Goal: Task Accomplishment & Management: Complete application form

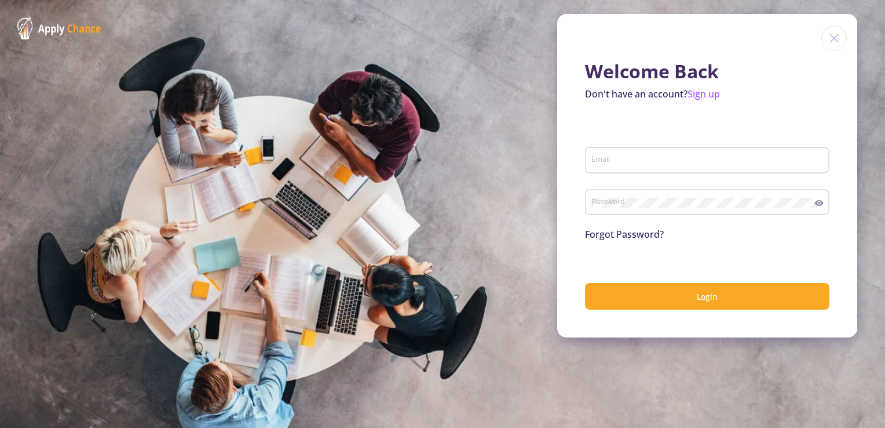
click at [619, 150] on div "Email" at bounding box center [708, 158] width 234 height 30
type input "[EMAIL_ADDRESS][DOMAIN_NAME]"
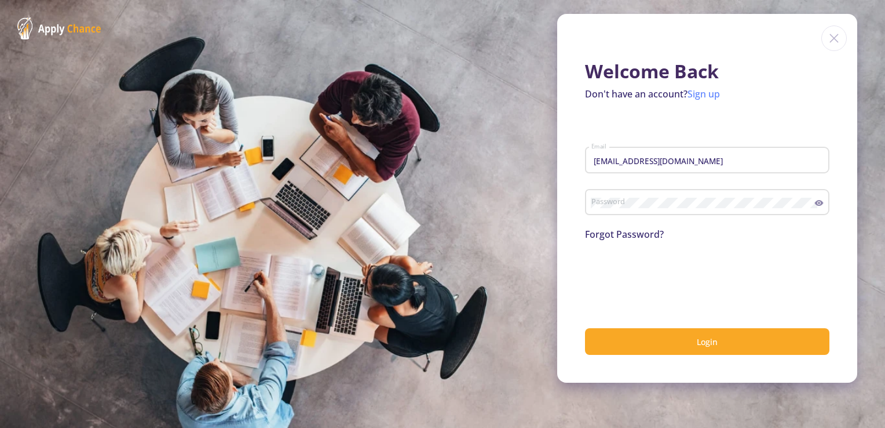
click at [694, 98] on link "Sign up" at bounding box center [704, 93] width 32 height 13
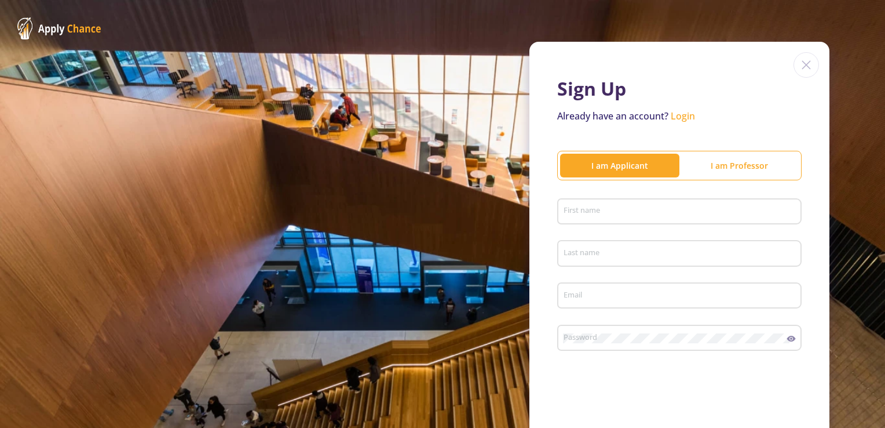
click at [609, 216] on input "First name" at bounding box center [681, 212] width 236 height 10
type input "Rahmatullah"
type input "[PERSON_NAME]"
type input "[EMAIL_ADDRESS][DOMAIN_NAME]"
click at [589, 330] on div "Password" at bounding box center [675, 335] width 224 height 30
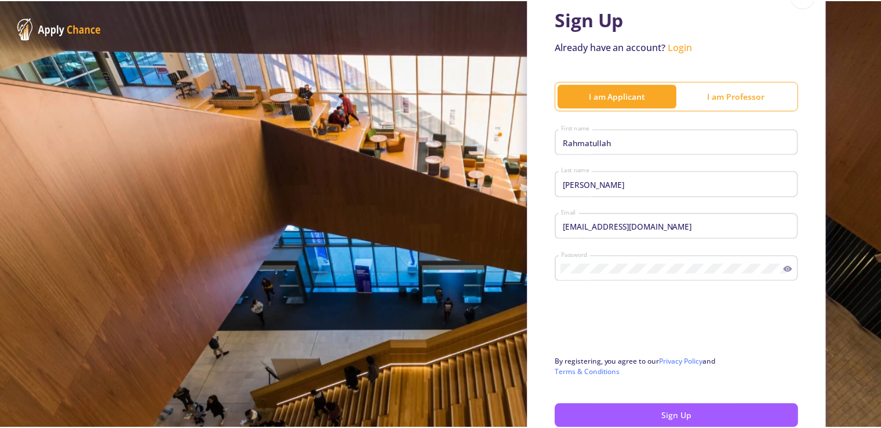
scroll to position [93, 0]
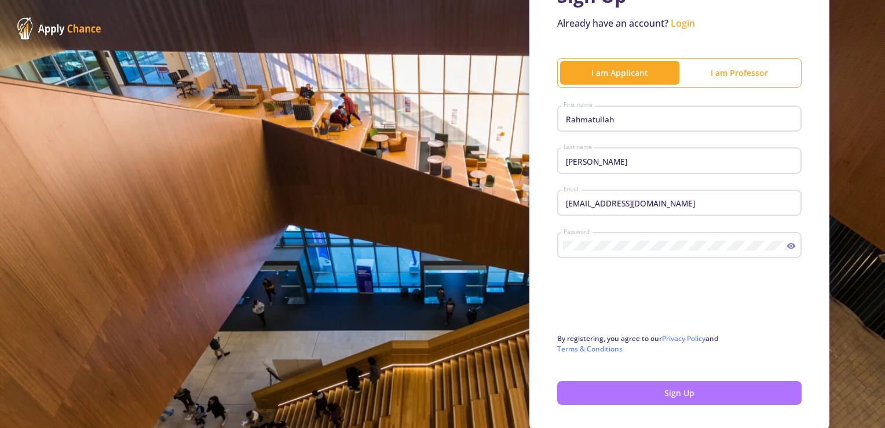
click at [577, 386] on button "Sign Up" at bounding box center [679, 393] width 245 height 24
click at [578, 409] on div "Sign Up Already have an account? Login I am Applicant I am [PERSON_NAME] First …" at bounding box center [680, 190] width 300 height 483
click at [578, 396] on button "Sign Up" at bounding box center [679, 393] width 245 height 24
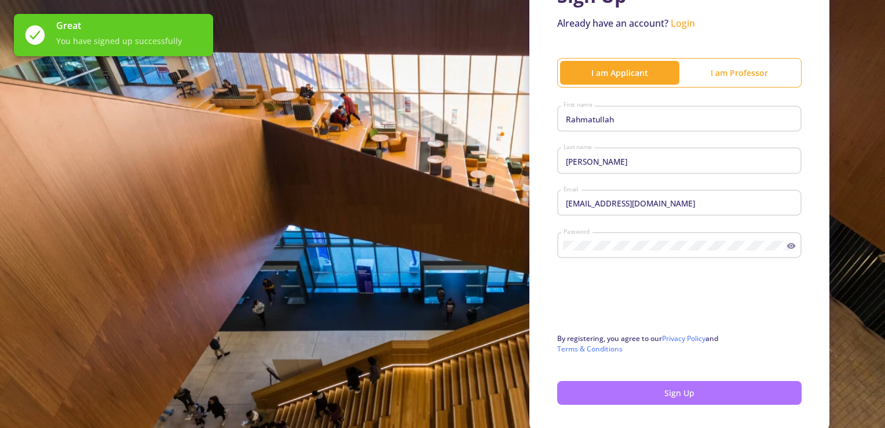
click at [578, 396] on button "Sign Up" at bounding box center [679, 393] width 245 height 24
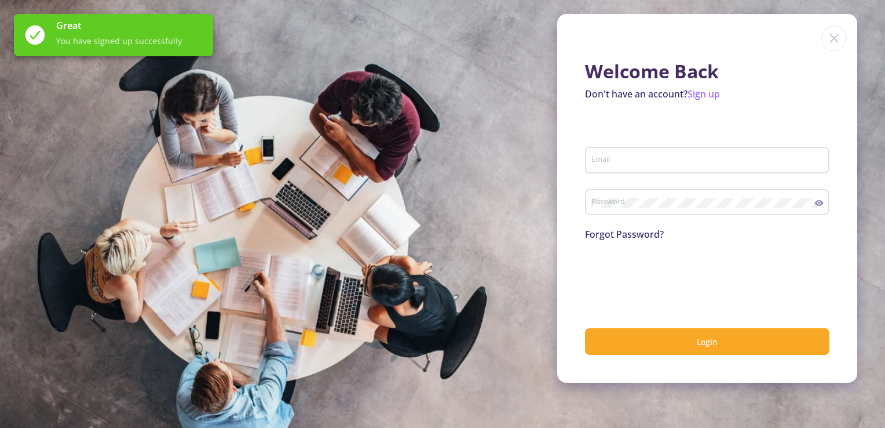
click at [600, 159] on input "Email" at bounding box center [709, 160] width 236 height 10
type input "[EMAIL_ADDRESS][DOMAIN_NAME]"
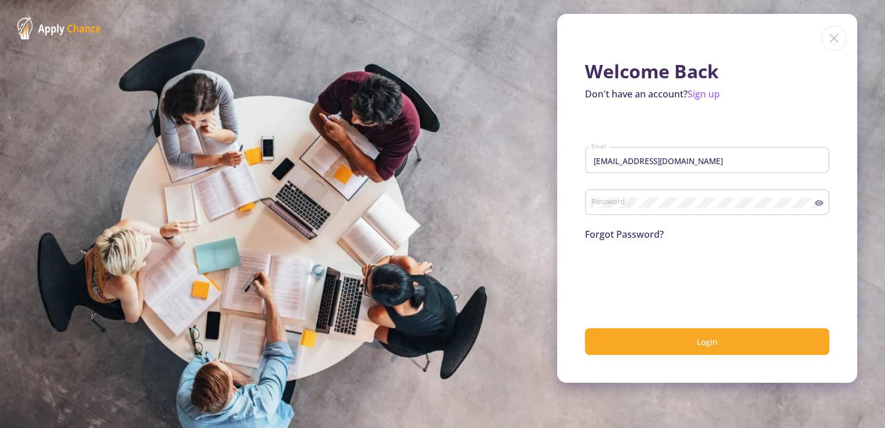
click at [617, 217] on div "Password" at bounding box center [707, 206] width 245 height 38
click at [617, 210] on div "Password" at bounding box center [703, 200] width 224 height 30
click at [819, 198] on div "Password" at bounding box center [707, 200] width 245 height 30
click at [819, 205] on icon at bounding box center [819, 202] width 9 height 9
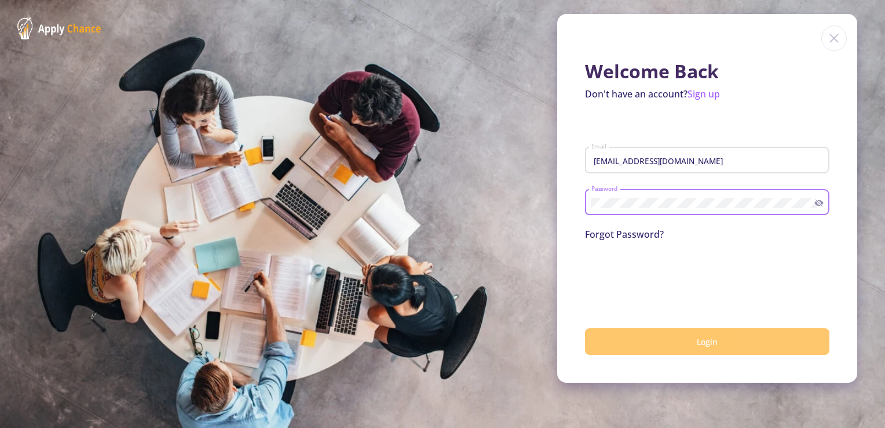
click at [674, 341] on button "Login" at bounding box center [707, 341] width 245 height 27
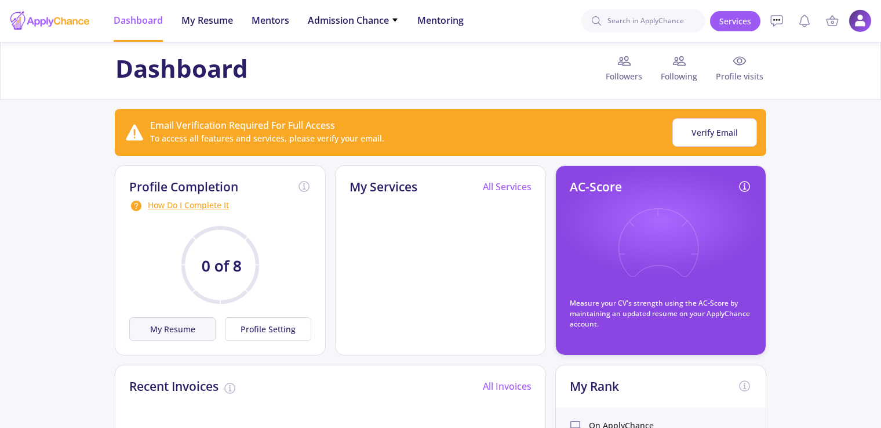
click at [181, 324] on button "My Resume" at bounding box center [172, 329] width 86 height 24
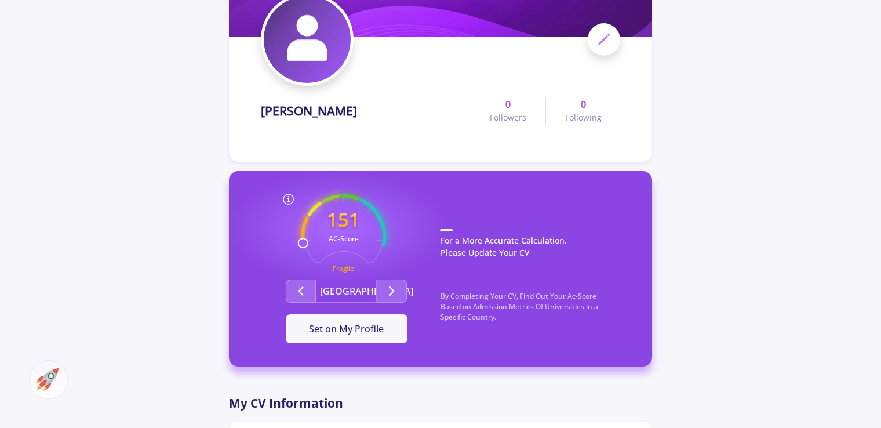
scroll to position [139, 0]
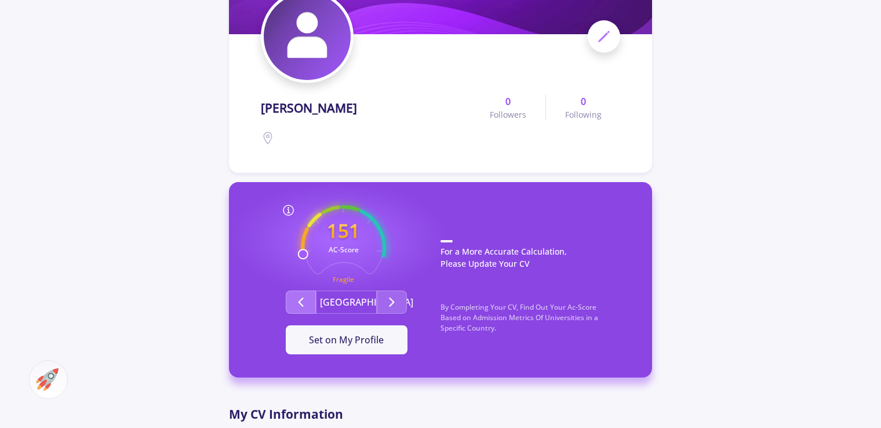
click at [290, 302] on button "Second group" at bounding box center [301, 301] width 30 height 23
click at [297, 302] on icon "Second group" at bounding box center [301, 302] width 14 height 14
click at [258, 302] on div "[GEOGRAPHIC_DATA]" at bounding box center [346, 301] width 188 height 23
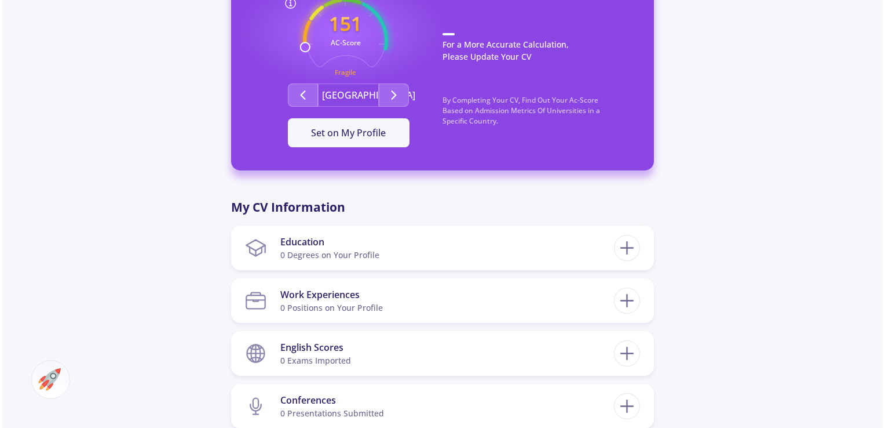
scroll to position [348, 0]
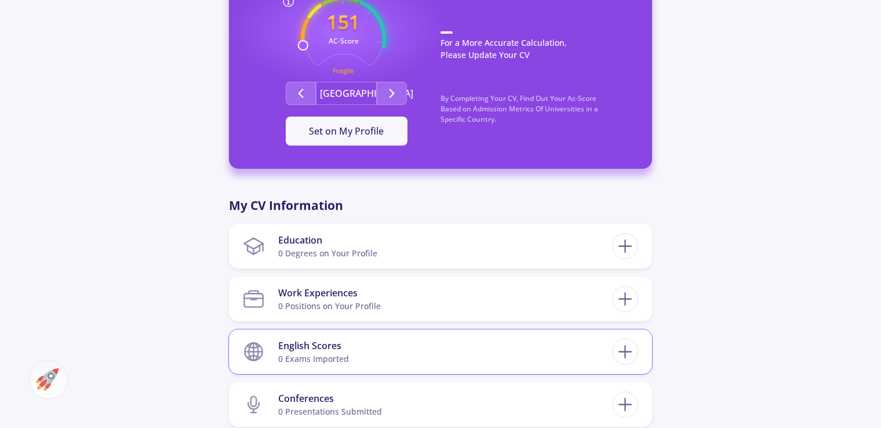
click at [394, 347] on section "English Scores 0 exams imported" at bounding box center [427, 351] width 369 height 35
click at [645, 357] on div "English Scores 0 exams imported" at bounding box center [440, 351] width 423 height 45
click at [631, 349] on icon at bounding box center [624, 351] width 21 height 21
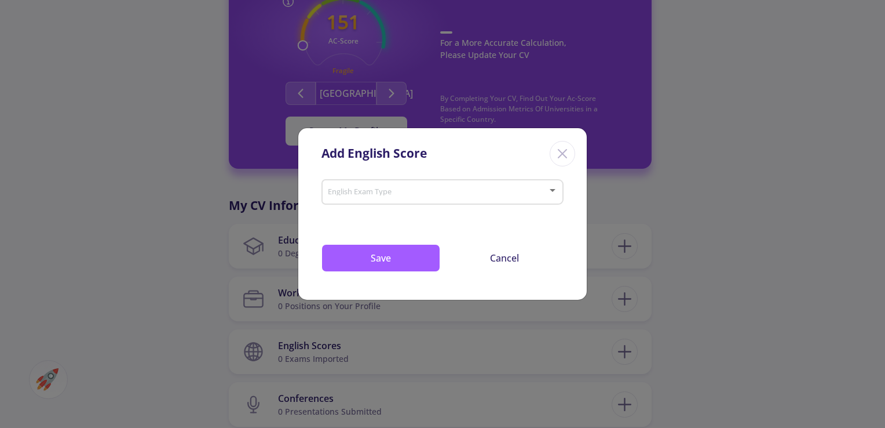
click at [418, 183] on div "English Exam Type" at bounding box center [442, 189] width 231 height 29
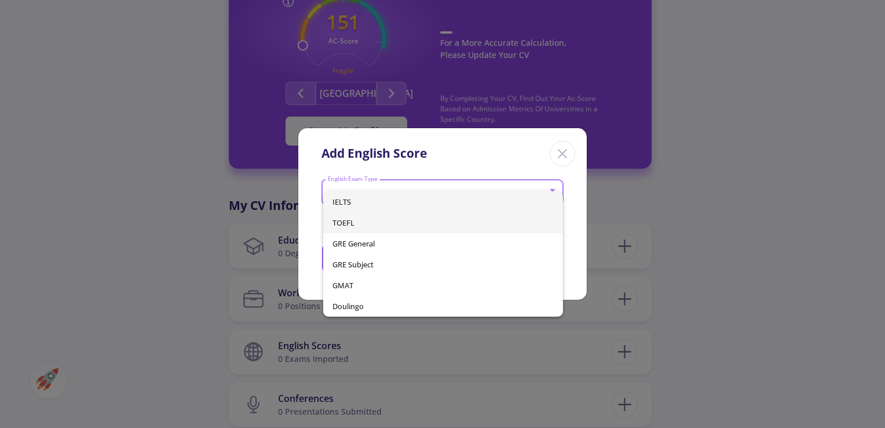
click at [380, 220] on span "TOEFL" at bounding box center [443, 222] width 221 height 21
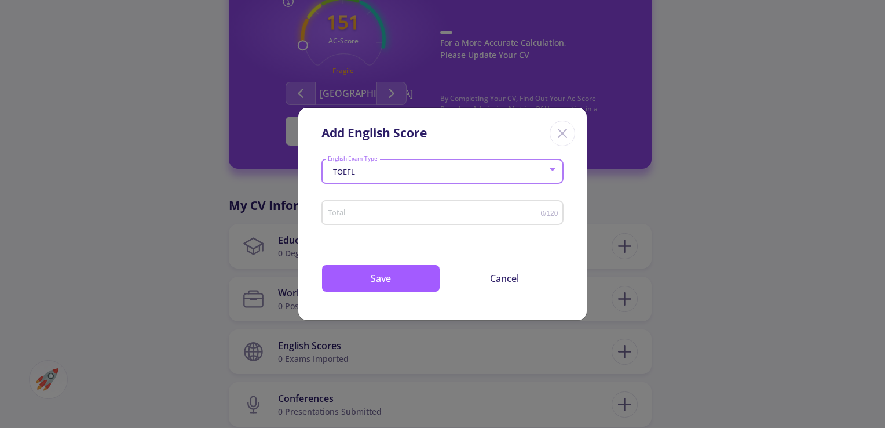
click at [373, 207] on div "Total" at bounding box center [434, 210] width 214 height 29
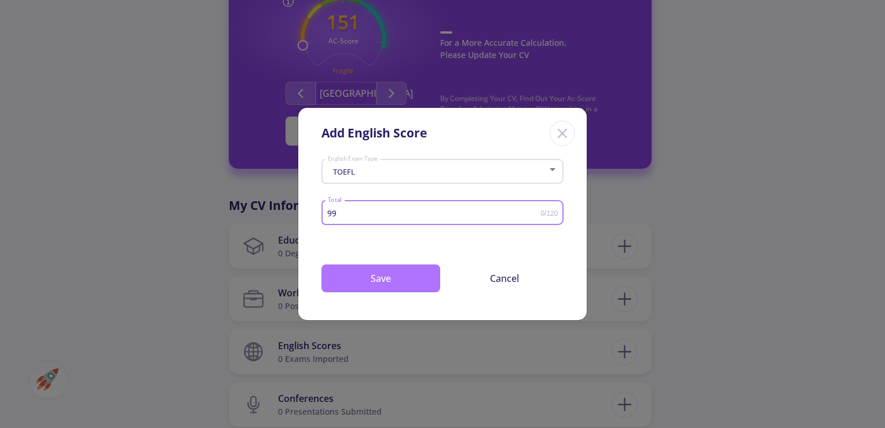
type input "99"
click at [349, 284] on button "Save" at bounding box center [381, 278] width 119 height 28
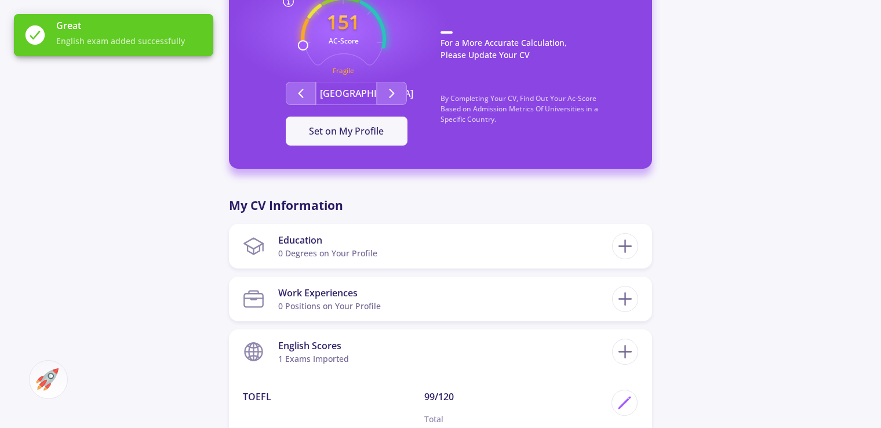
click at [710, 335] on div "[PERSON_NAME] 0 Followers 0 Following 151 AC-Score Fragile By Completing Your C…" at bounding box center [440, 290] width 881 height 1192
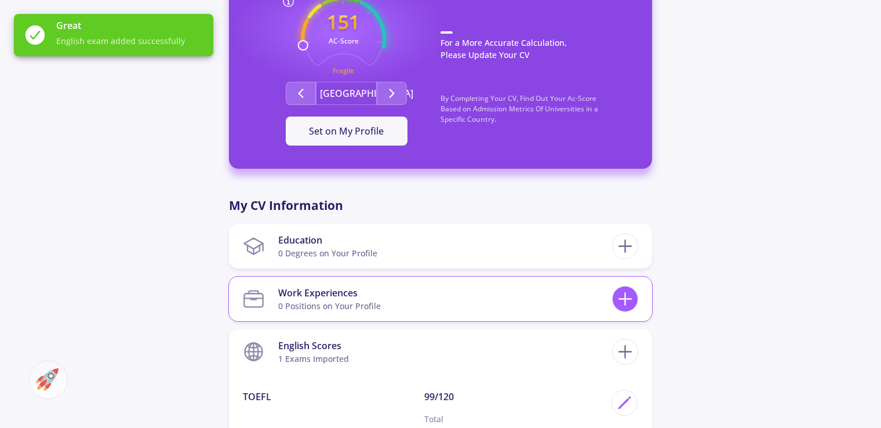
click at [621, 302] on icon at bounding box center [624, 298] width 21 height 21
checkbox input "false"
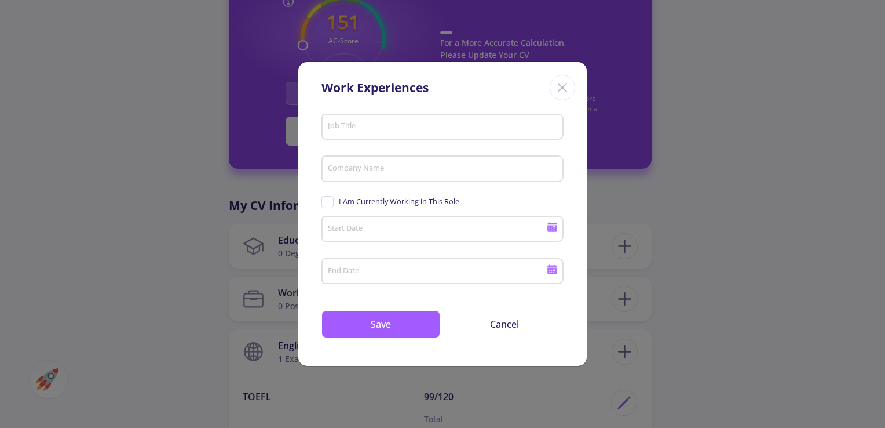
click at [436, 144] on div "Job Title" at bounding box center [443, 130] width 242 height 38
click at [431, 129] on input "Job Title" at bounding box center [444, 127] width 234 height 10
type input "ESL Instructor"
click at [398, 169] on input "Company Name" at bounding box center [444, 169] width 234 height 10
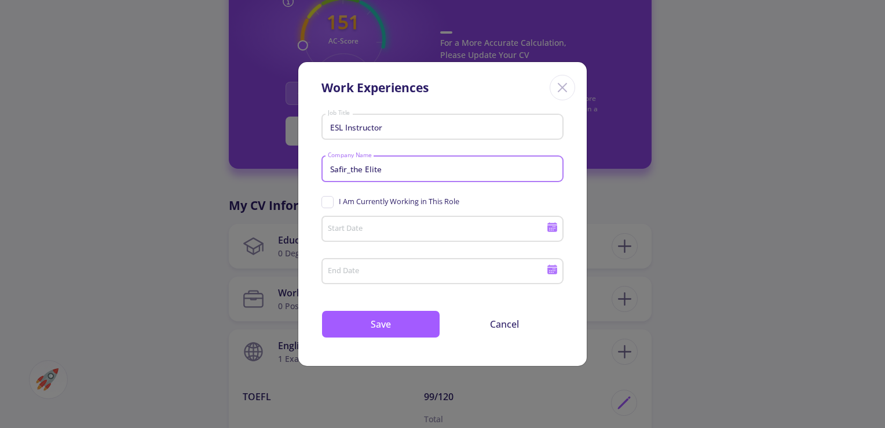
type input "Safir_the Elite"
click at [368, 229] on input "Start Date" at bounding box center [438, 229] width 223 height 10
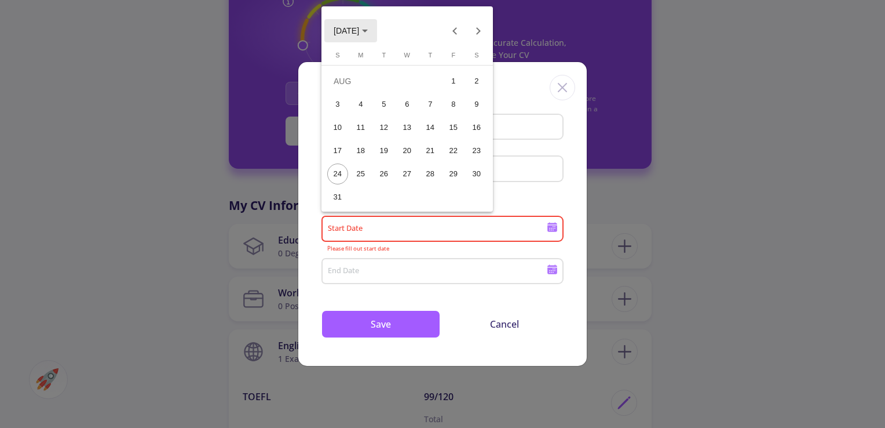
click at [368, 29] on span "[DATE]" at bounding box center [351, 29] width 34 height 9
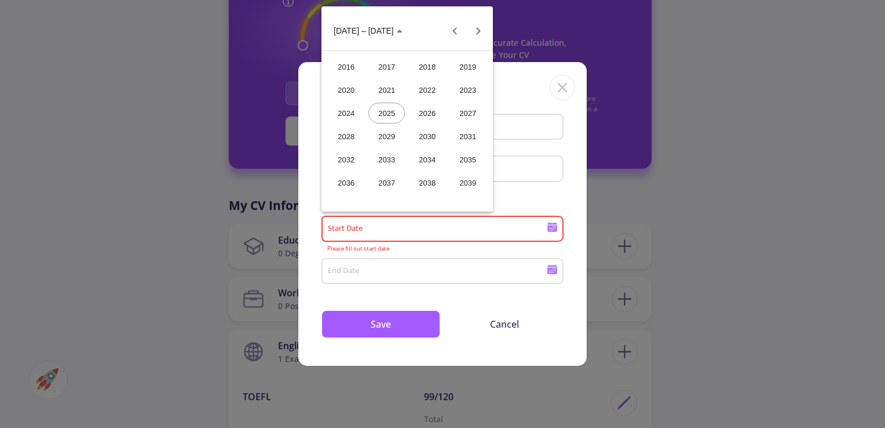
click at [348, 105] on div "2024" at bounding box center [346, 113] width 37 height 21
drag, startPoint x: 429, startPoint y: 126, endPoint x: 454, endPoint y: 138, distance: 28.3
click at [454, 138] on tr "SEP OCT NOV DEC" at bounding box center [407, 136] width 162 height 23
click at [454, 138] on div "DEC" at bounding box center [468, 136] width 37 height 21
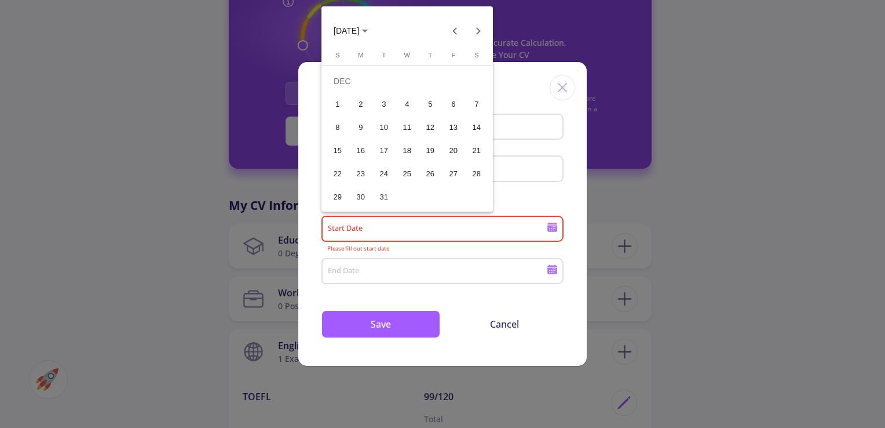
click at [380, 201] on div "31" at bounding box center [384, 197] width 21 height 21
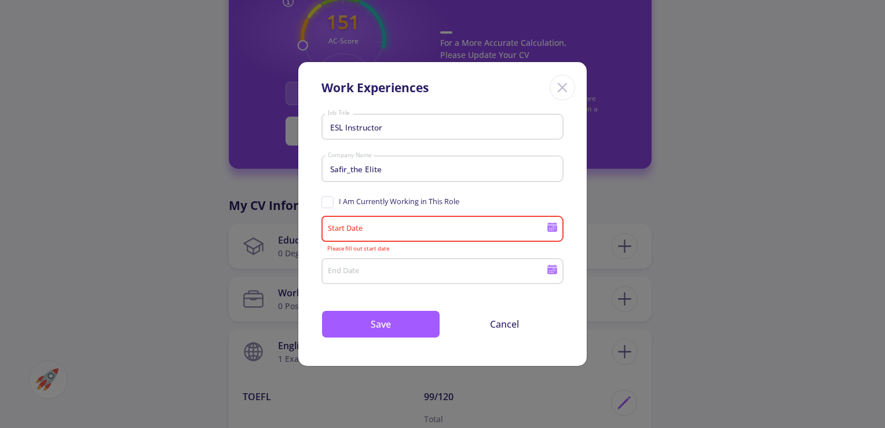
type input "[DATE]"
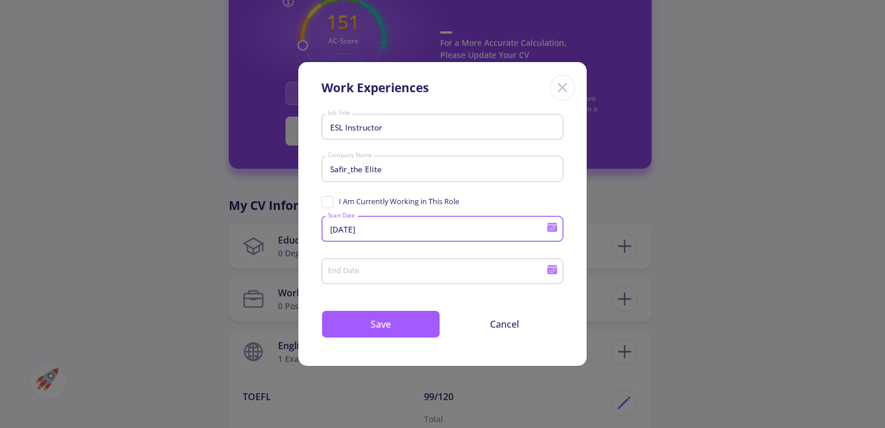
click at [471, 270] on input "End Date" at bounding box center [438, 272] width 223 height 10
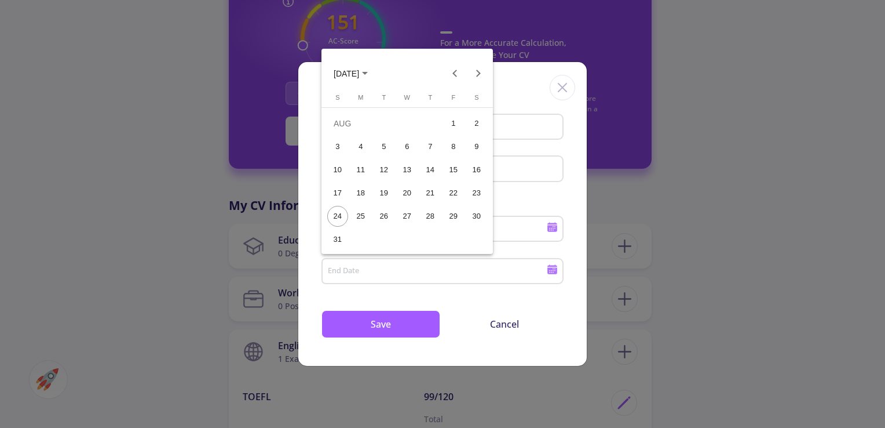
click at [426, 280] on div at bounding box center [442, 214] width 885 height 428
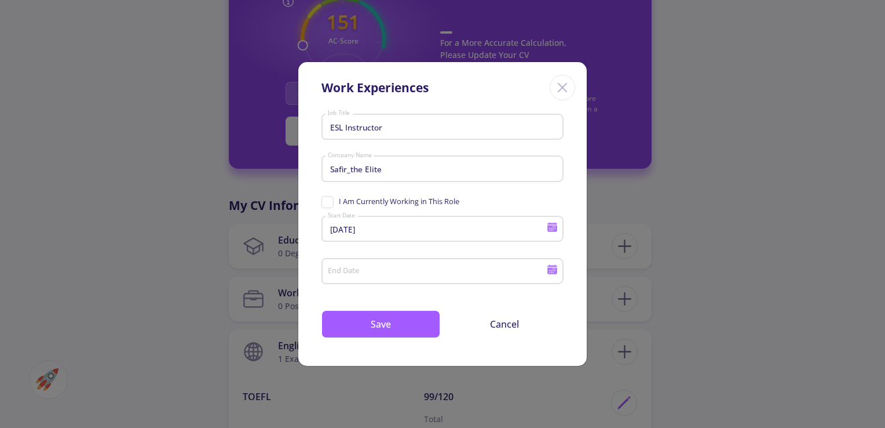
click at [359, 201] on span "I Am Currently Working in This Role" at bounding box center [399, 201] width 121 height 11
click at [329, 201] on input "I Am Currently Working in This Role" at bounding box center [326, 200] width 8 height 8
checkbox input "true"
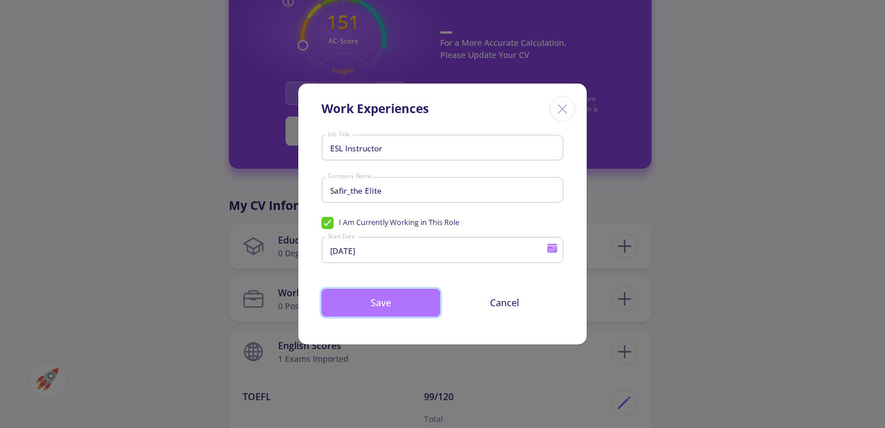
click at [398, 302] on button "Save" at bounding box center [381, 303] width 119 height 28
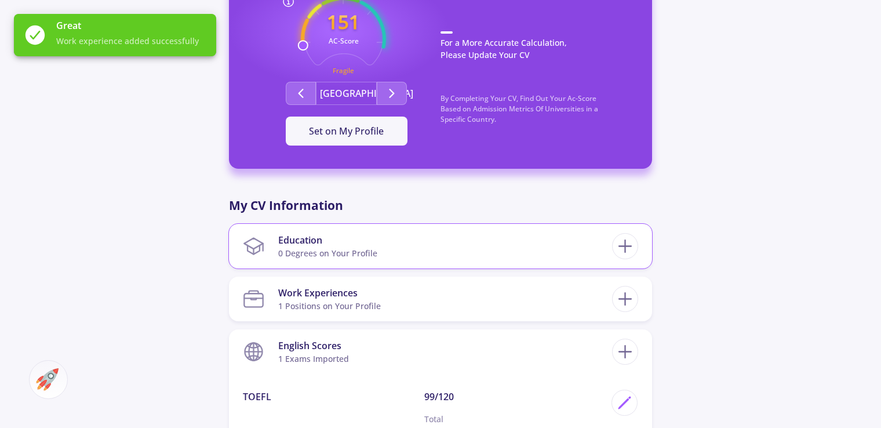
click at [538, 246] on section "Education 0 Degrees on Your Profile" at bounding box center [427, 245] width 369 height 35
click at [635, 251] on icon at bounding box center [624, 245] width 21 height 21
checkbox input "false"
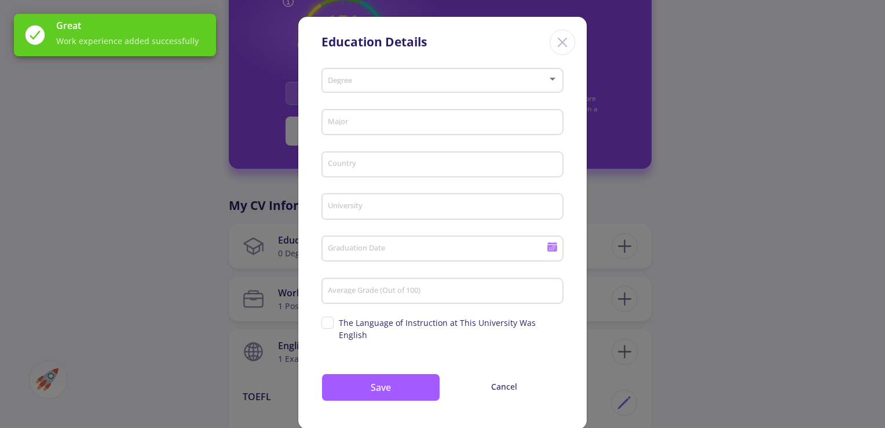
click at [384, 71] on div "Degree" at bounding box center [442, 78] width 231 height 29
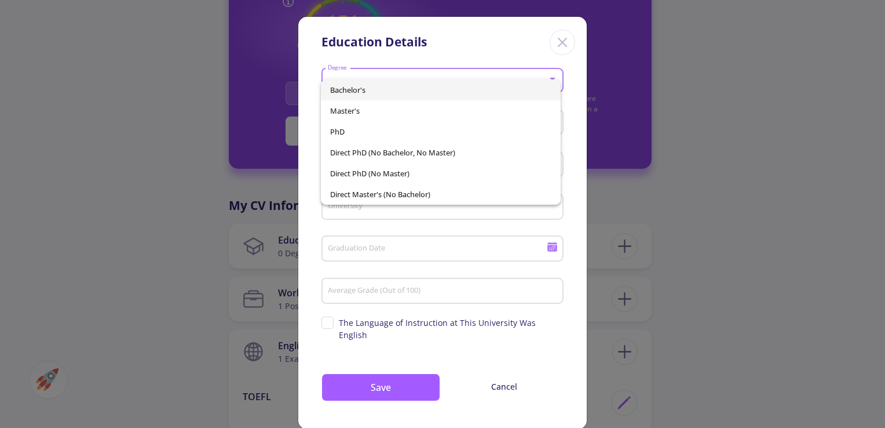
click at [299, 183] on div at bounding box center [442, 214] width 885 height 428
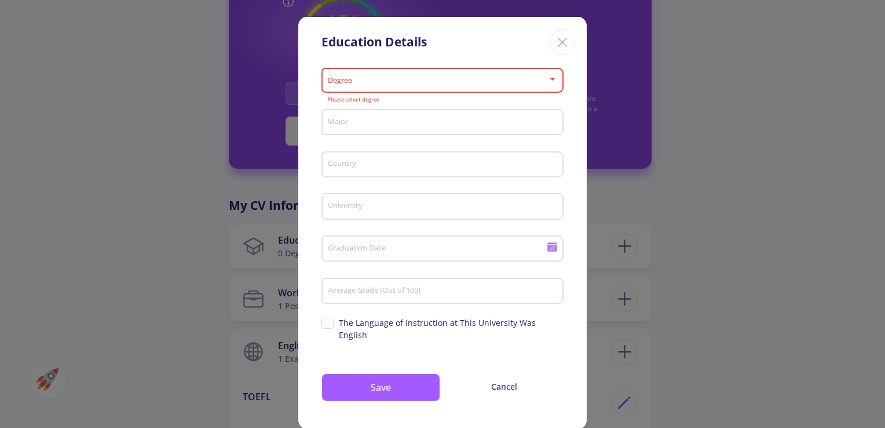
click at [369, 74] on div "Degree" at bounding box center [442, 78] width 231 height 29
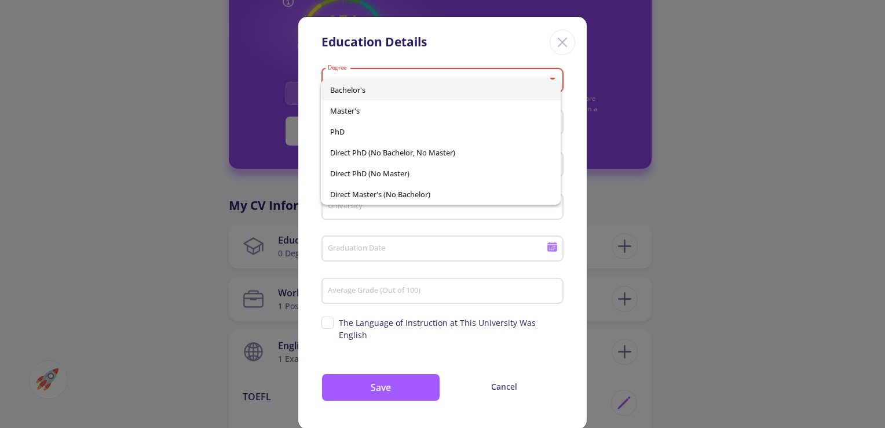
click at [369, 74] on div "Bachelor's Master's PhD Direct PhD (No Bachelor, No Master) Direct PhD (No Mast…" at bounding box center [430, 138] width 231 height 134
click at [562, 45] on div at bounding box center [442, 214] width 885 height 428
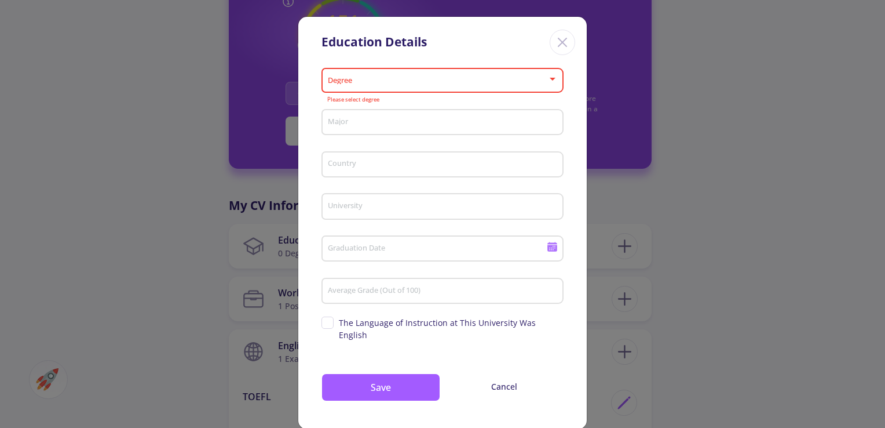
click at [443, 124] on input "Major" at bounding box center [444, 123] width 234 height 10
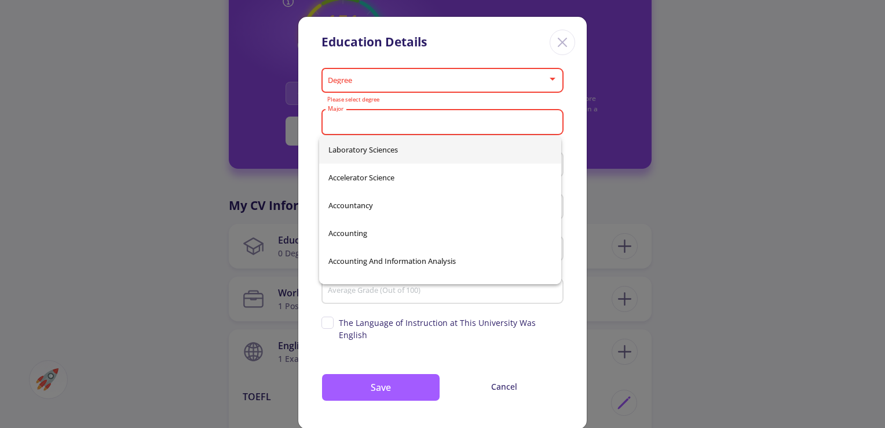
click at [424, 102] on mat-error "Please select degree" at bounding box center [442, 100] width 231 height 6
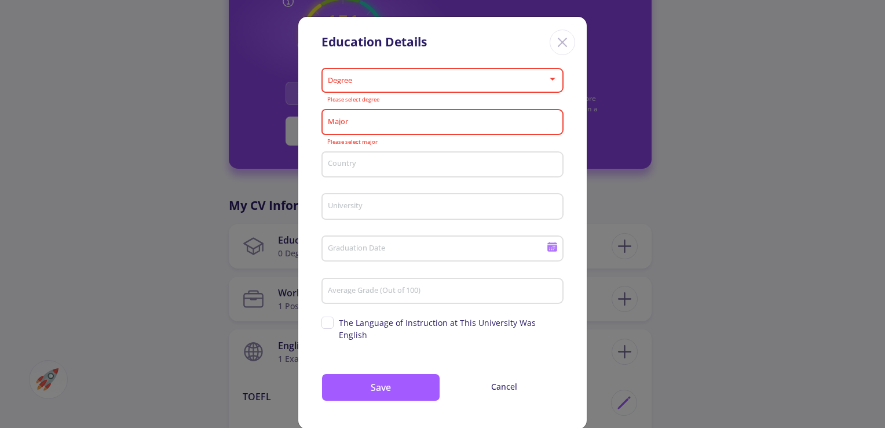
click at [382, 162] on input "Country" at bounding box center [444, 165] width 234 height 10
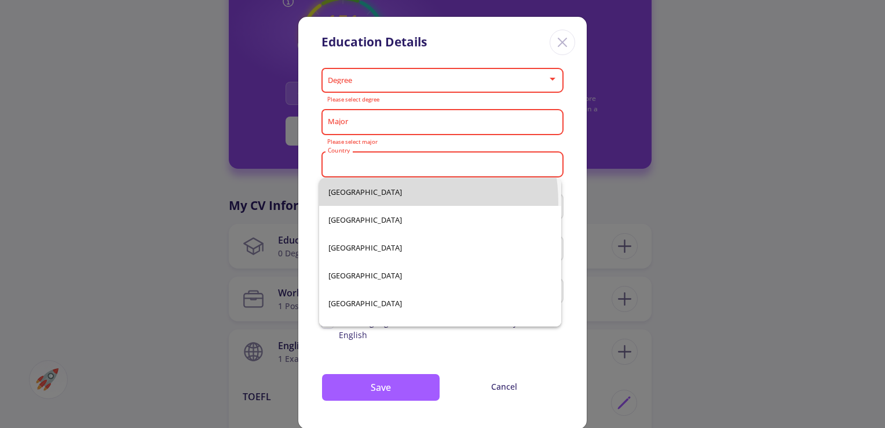
click at [374, 203] on span "[GEOGRAPHIC_DATA]" at bounding box center [441, 192] width 224 height 28
type input "[GEOGRAPHIC_DATA]"
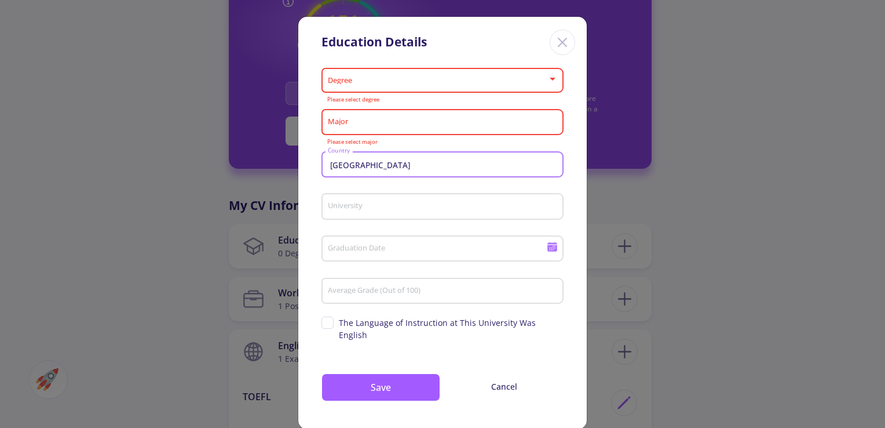
click at [374, 203] on input "University" at bounding box center [444, 207] width 234 height 10
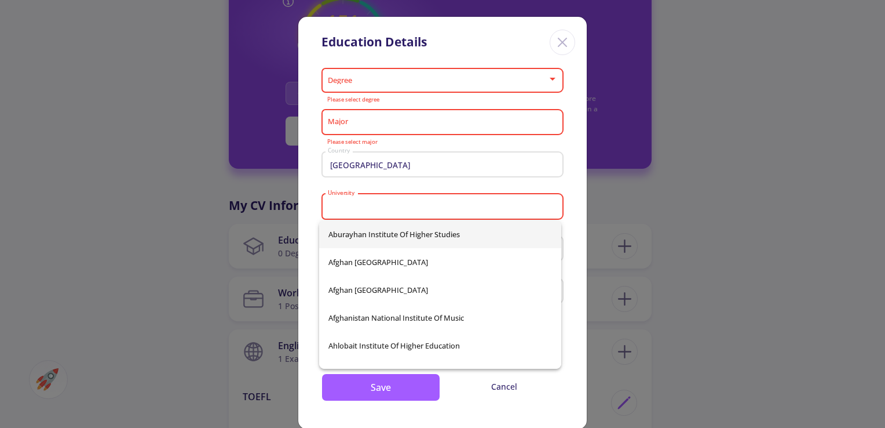
click at [327, 195] on div "University" at bounding box center [442, 204] width 231 height 30
click at [371, 177] on div "Afghanistan Country" at bounding box center [442, 162] width 231 height 30
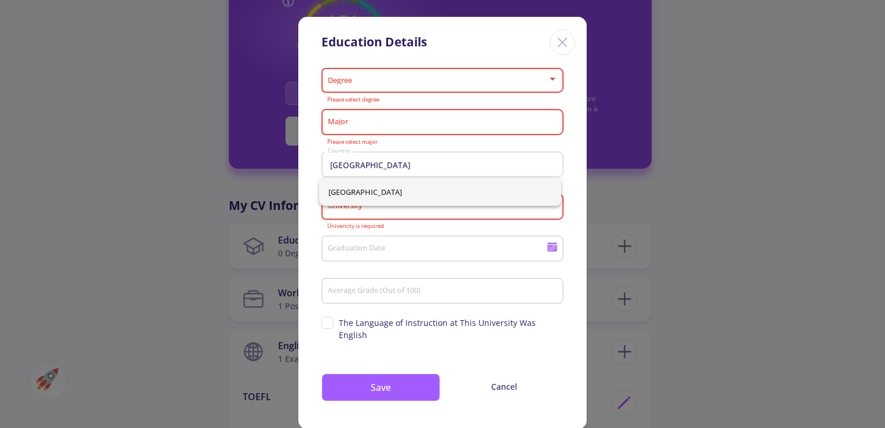
click at [304, 178] on div "Degree Please select degree Major Please select major [GEOGRAPHIC_DATA] is requ…" at bounding box center [442, 246] width 289 height 365
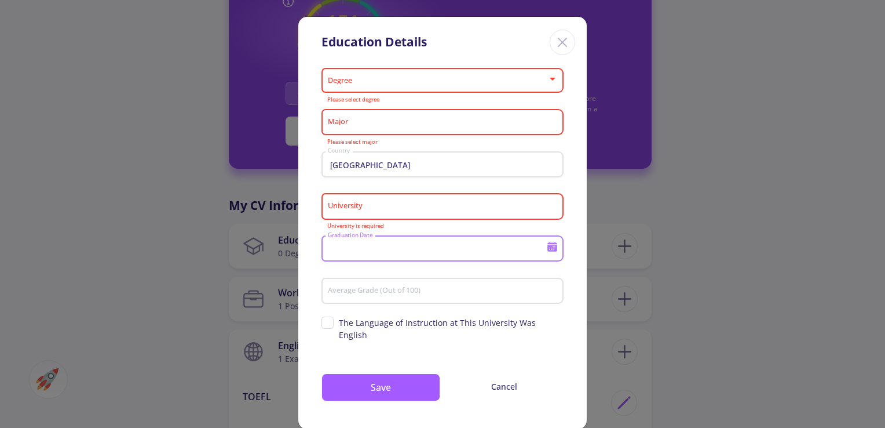
click at [396, 246] on input "Graduation Date" at bounding box center [438, 249] width 223 height 10
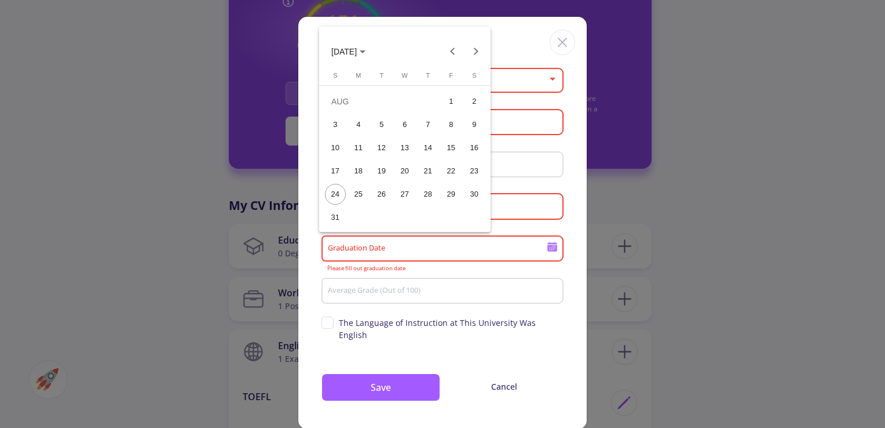
click at [357, 52] on span "[DATE]" at bounding box center [343, 51] width 25 height 9
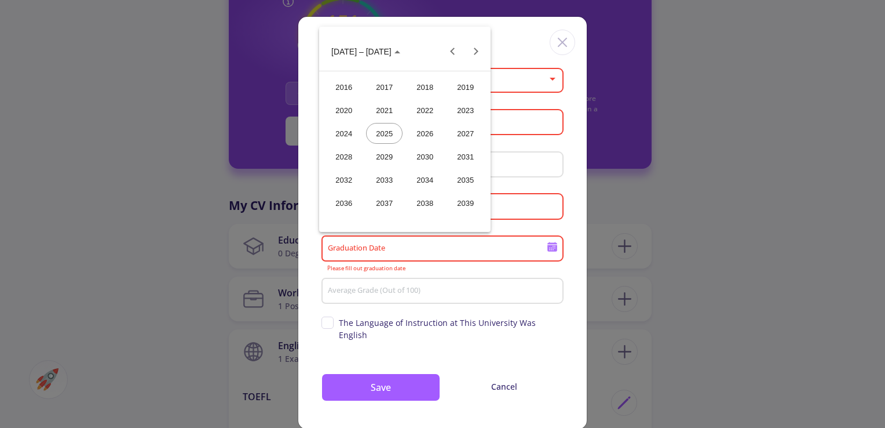
click at [462, 114] on div "2023" at bounding box center [465, 110] width 37 height 21
click at [465, 116] on div "APR" at bounding box center [465, 110] width 37 height 21
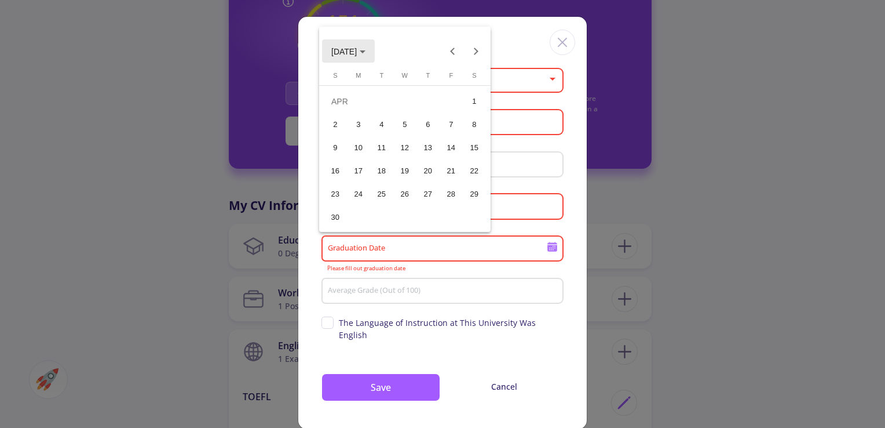
click at [366, 55] on span "[DATE]" at bounding box center [348, 50] width 34 height 9
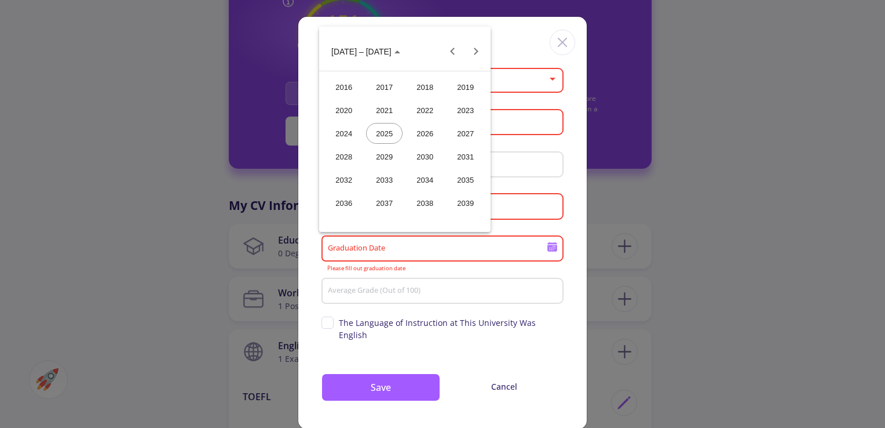
click at [473, 108] on div "2023" at bounding box center [465, 110] width 37 height 21
click at [355, 152] on div "SEP" at bounding box center [344, 156] width 37 height 21
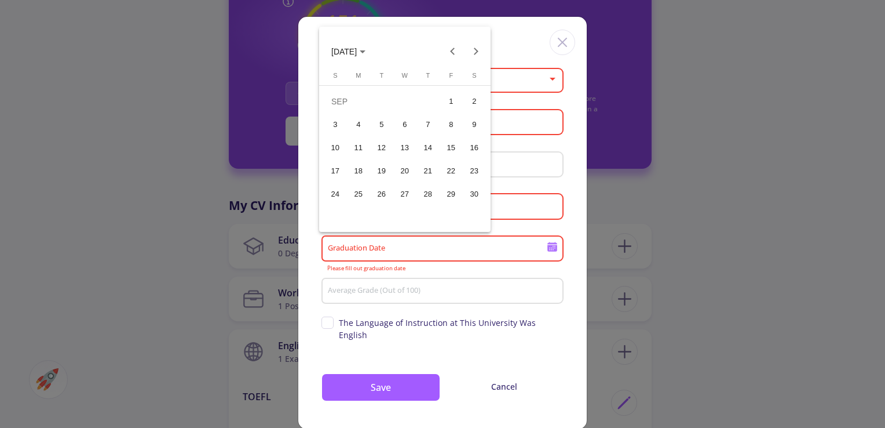
click at [471, 189] on div "30" at bounding box center [474, 194] width 21 height 21
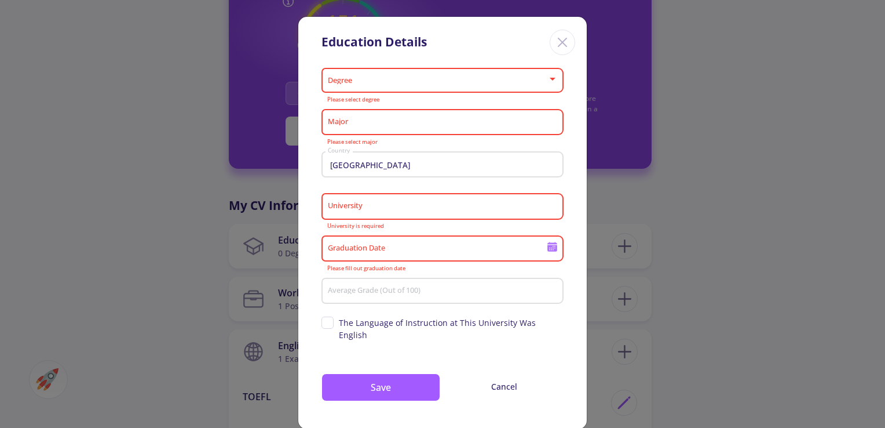
type input "[DATE]"
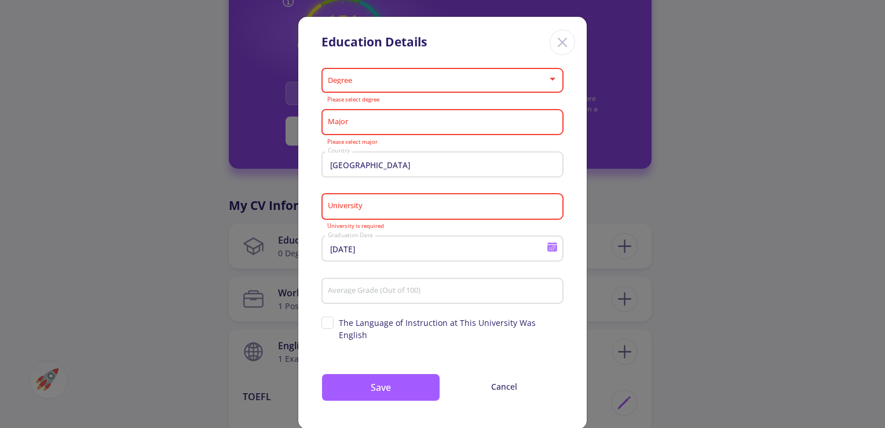
click at [385, 282] on div "Average Grade (Out of 100)" at bounding box center [442, 288] width 231 height 30
type input "87"
click at [386, 110] on div "Major" at bounding box center [442, 120] width 231 height 30
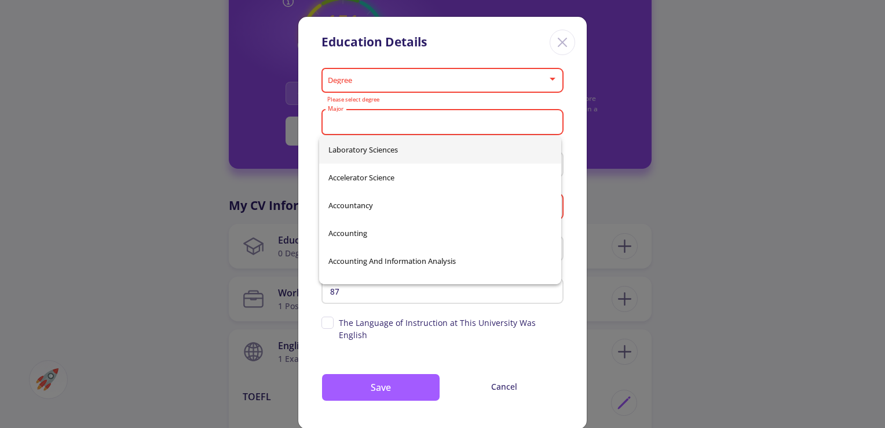
click at [386, 118] on input "Major" at bounding box center [444, 123] width 234 height 10
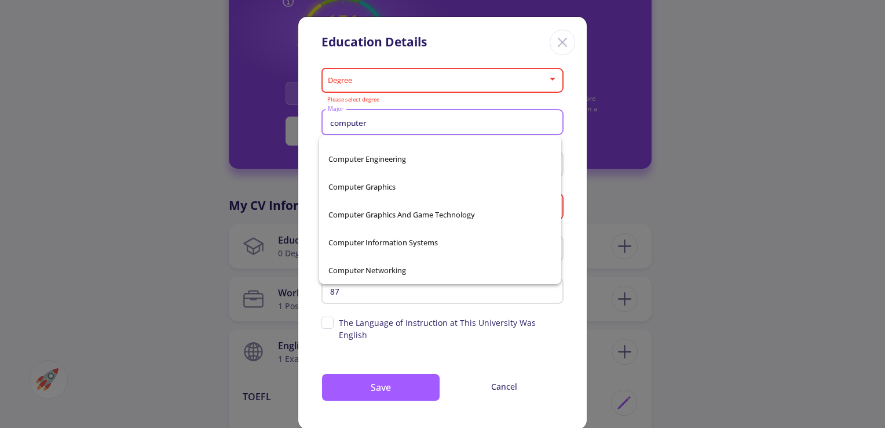
scroll to position [19, 0]
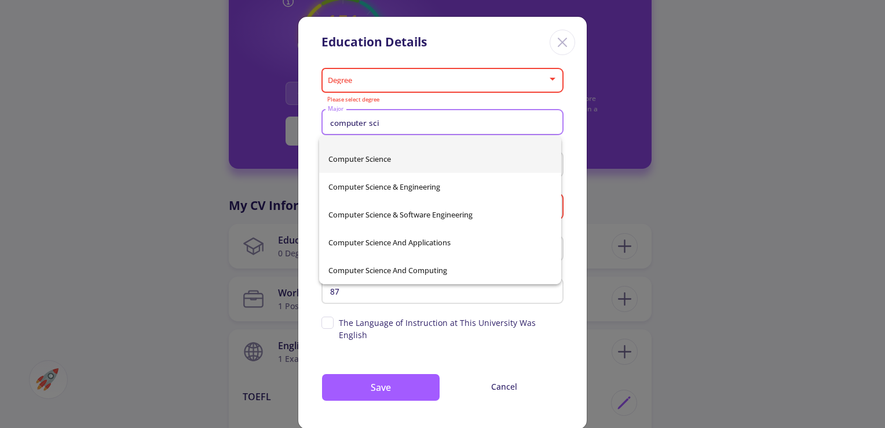
click at [380, 165] on span "Computer Science" at bounding box center [441, 159] width 224 height 28
type input "Computer Science"
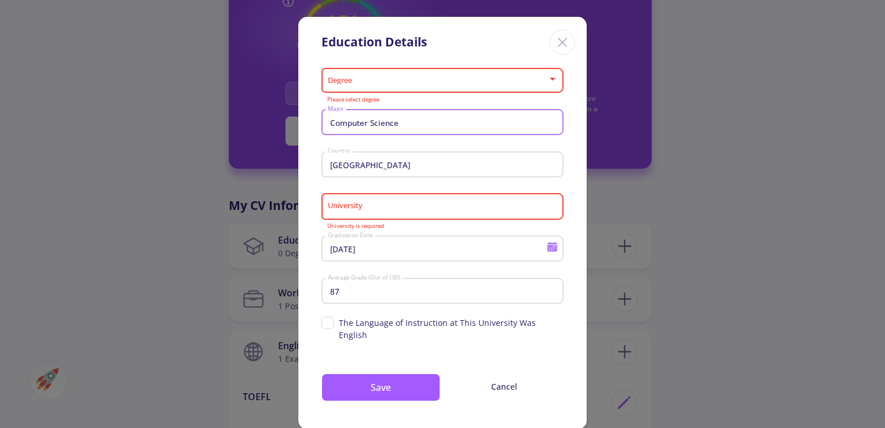
click at [374, 203] on input "University" at bounding box center [444, 207] width 234 height 10
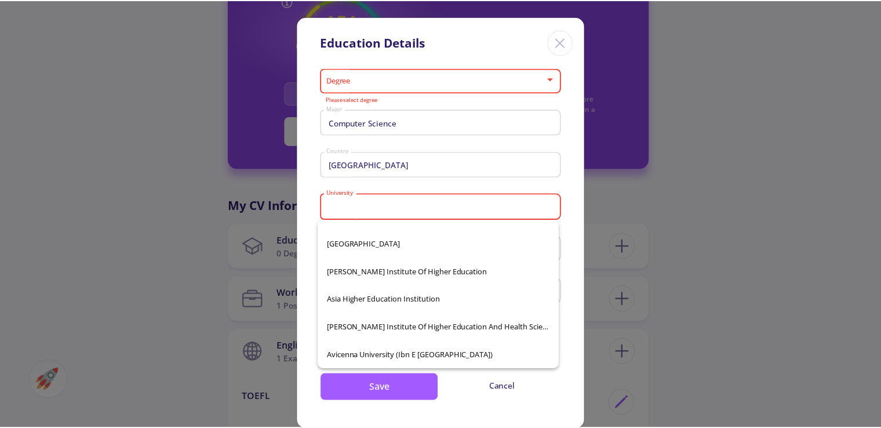
scroll to position [352, 0]
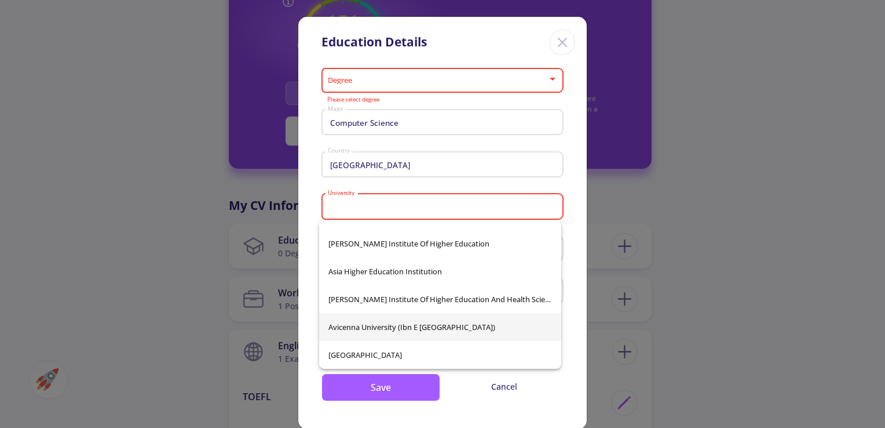
type input "Avicenna University (Ibn e [GEOGRAPHIC_DATA])"
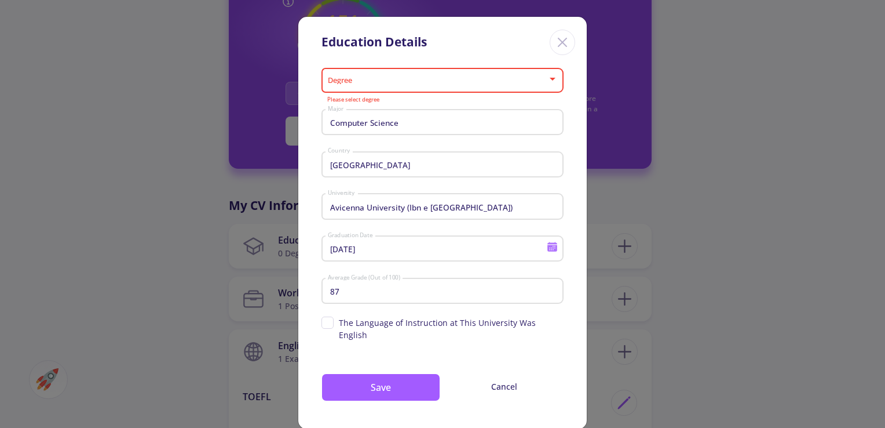
drag, startPoint x: 347, startPoint y: 382, endPoint x: 417, endPoint y: 87, distance: 302.5
click at [417, 87] on div "Degree" at bounding box center [442, 78] width 231 height 29
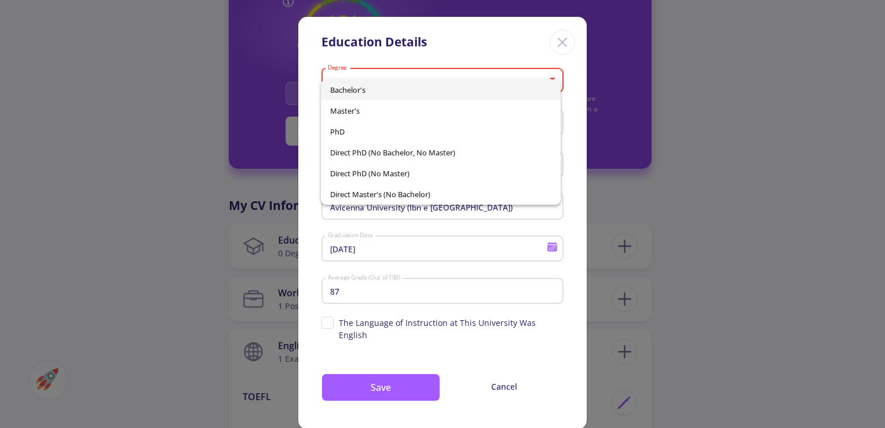
click at [404, 90] on span "Bachelor's" at bounding box center [440, 89] width 221 height 21
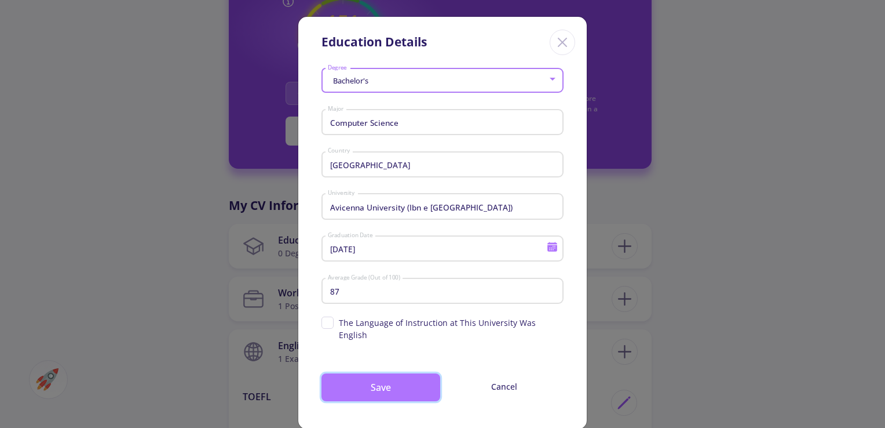
click at [359, 373] on button "Save" at bounding box center [381, 387] width 119 height 28
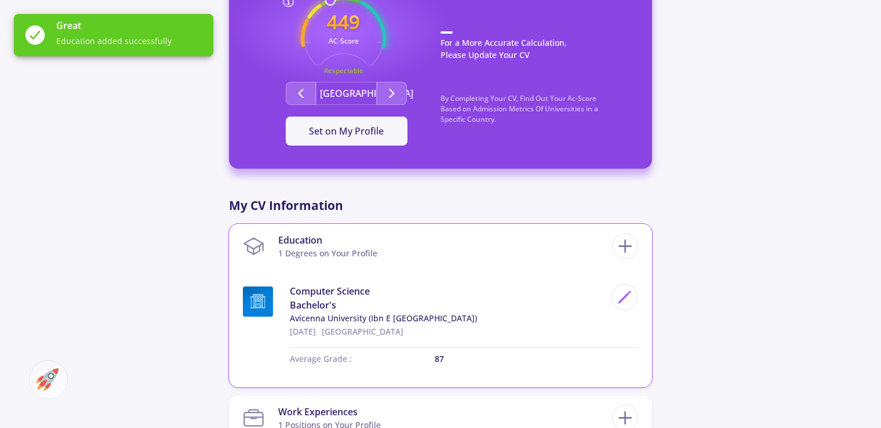
click at [647, 280] on div "Education 1 Degrees on Your Profile Computer Science Bachelor's [GEOGRAPHIC_DAT…" at bounding box center [440, 305] width 423 height 163
click at [708, 252] on div "[PERSON_NAME] 0 Followers 0 Following 449 AC-Score Respectable By Completing Yo…" at bounding box center [440, 349] width 881 height 1311
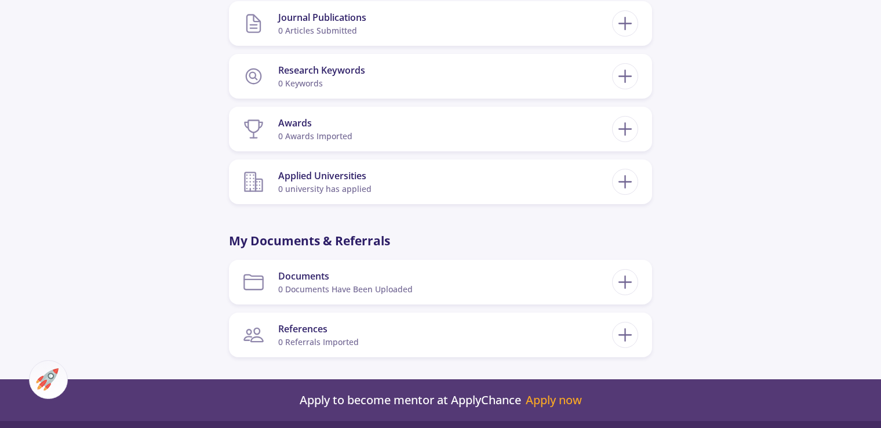
scroll to position [997, 0]
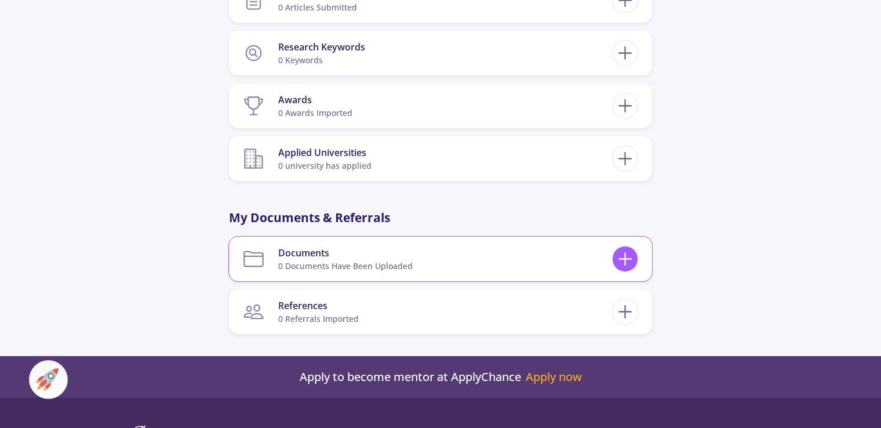
click at [623, 256] on icon at bounding box center [624, 258] width 21 height 21
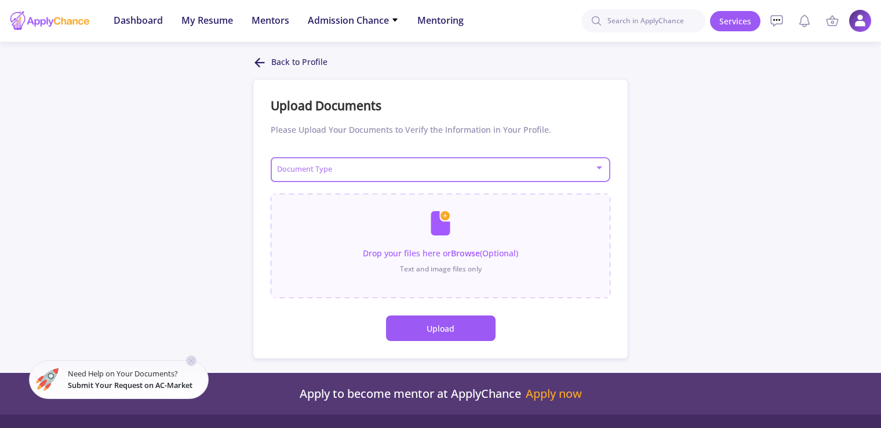
click at [536, 169] on span at bounding box center [436, 170] width 315 height 8
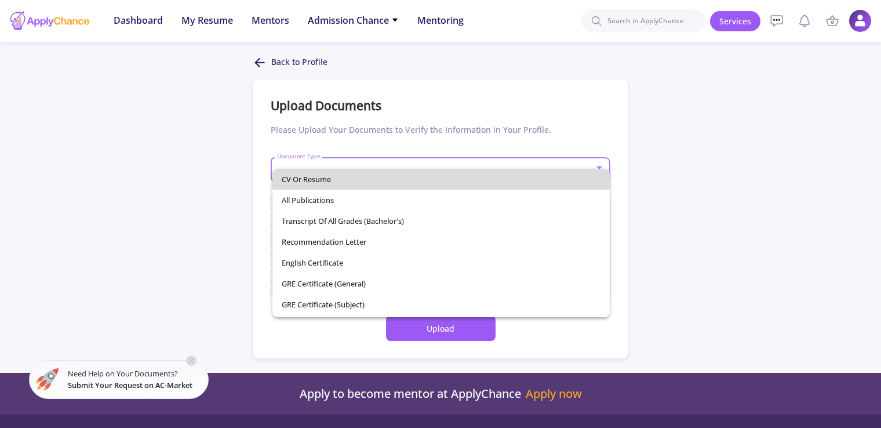
click at [536, 169] on span "CV or Resume" at bounding box center [441, 179] width 318 height 21
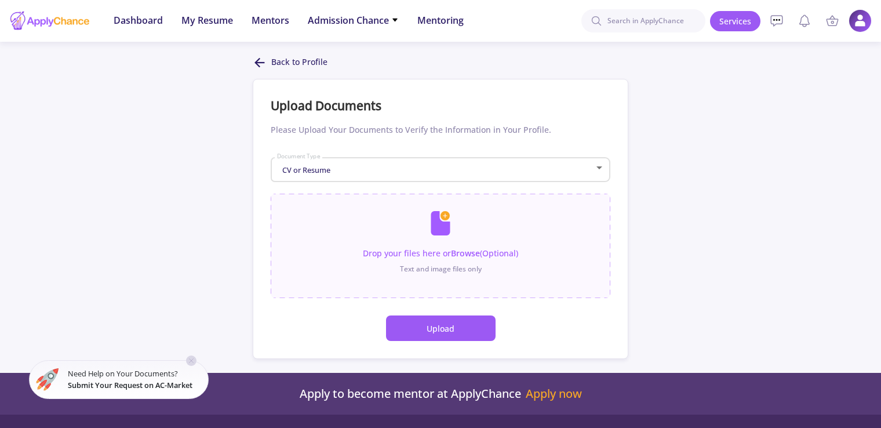
click at [264, 61] on icon at bounding box center [260, 63] width 14 height 14
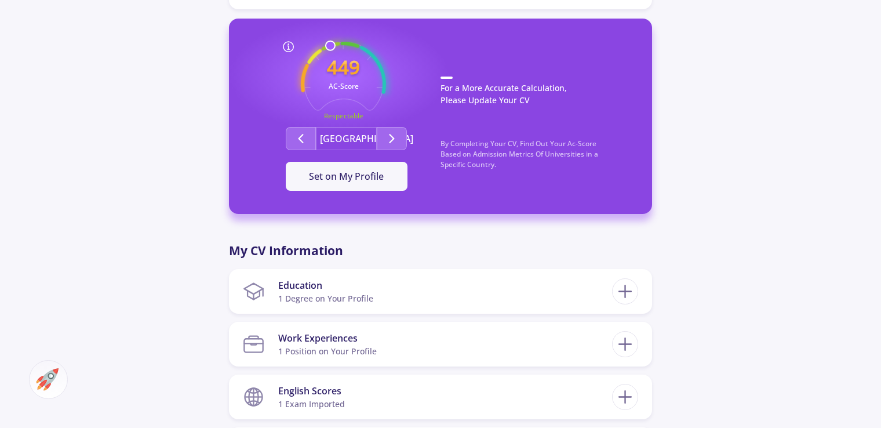
scroll to position [283, 0]
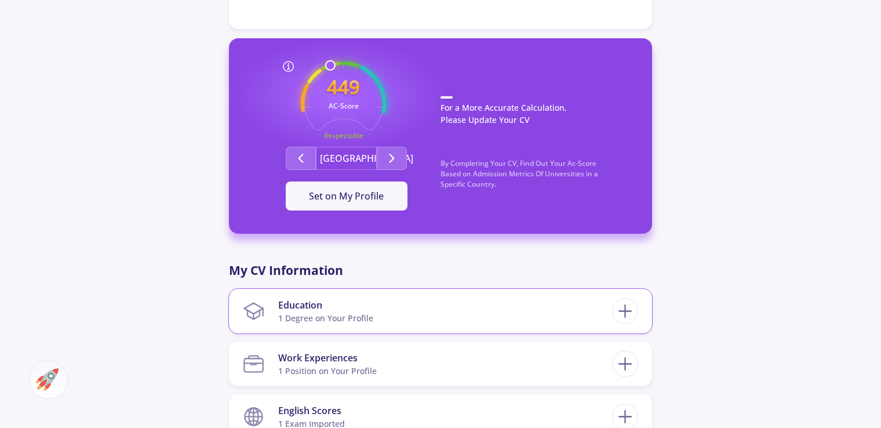
click at [378, 314] on section "Education 1 Degree on Your Profile" at bounding box center [427, 310] width 369 height 35
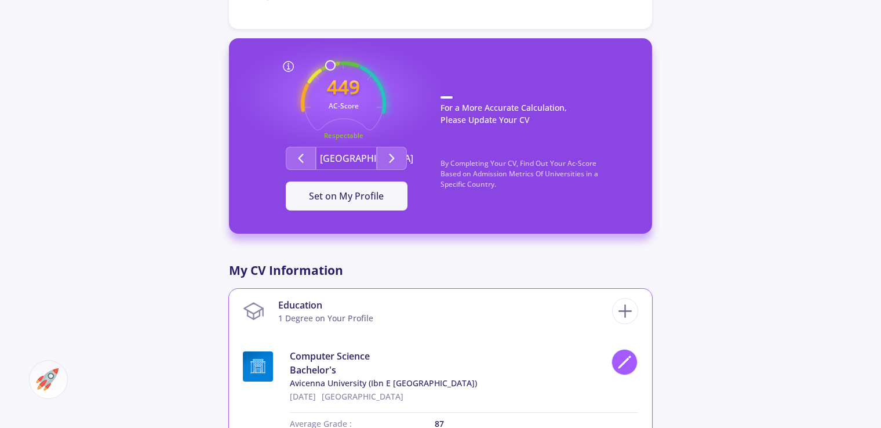
click at [630, 360] on icon at bounding box center [625, 362] width 16 height 16
type input "Computer Science"
type input "[GEOGRAPHIC_DATA]"
type input "[DATE]"
type input "87"
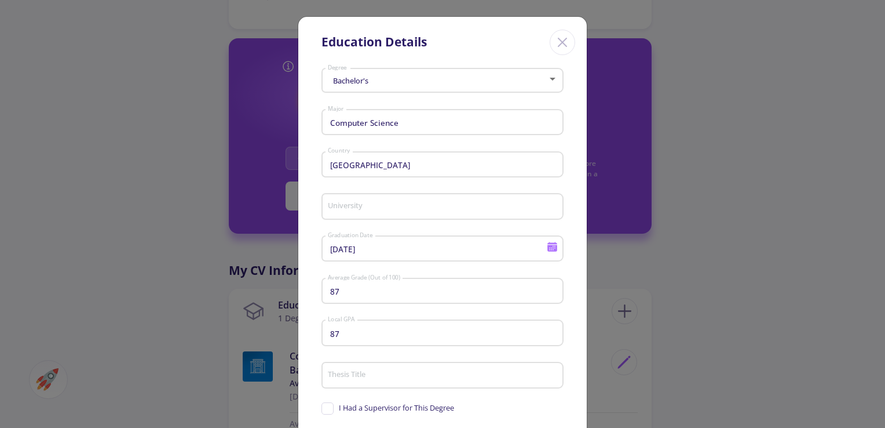
type input "Avicenna University (Ibn e [GEOGRAPHIC_DATA])"
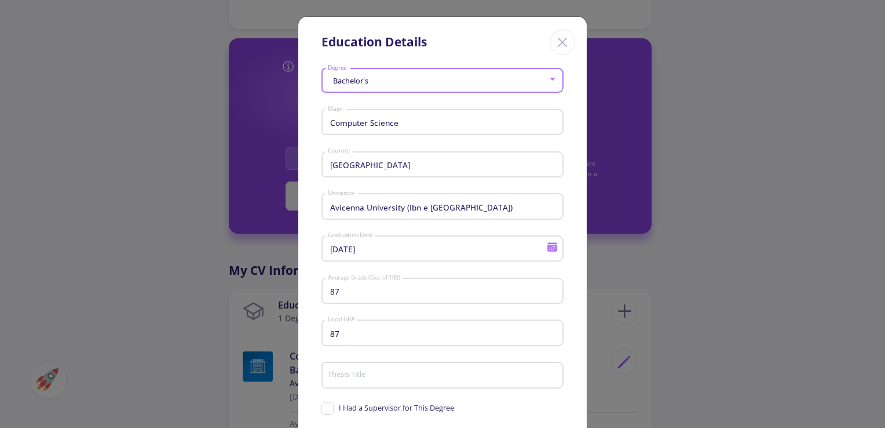
click at [489, 82] on div "Bachelor's" at bounding box center [437, 80] width 221 height 9
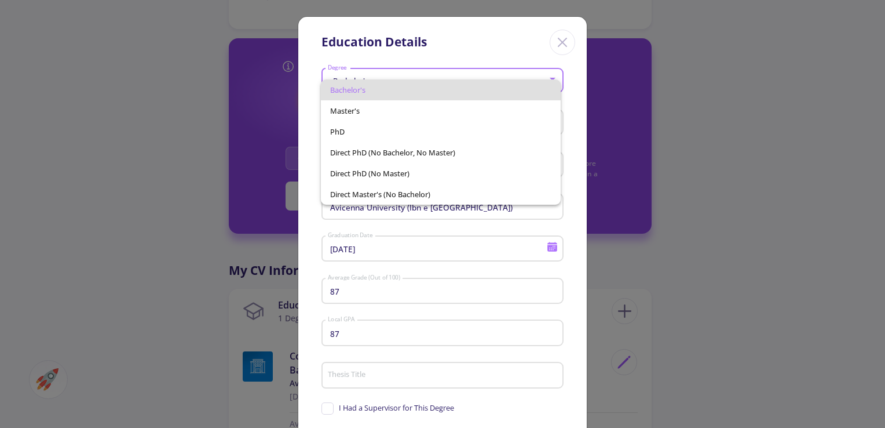
click at [559, 53] on div at bounding box center [442, 214] width 885 height 428
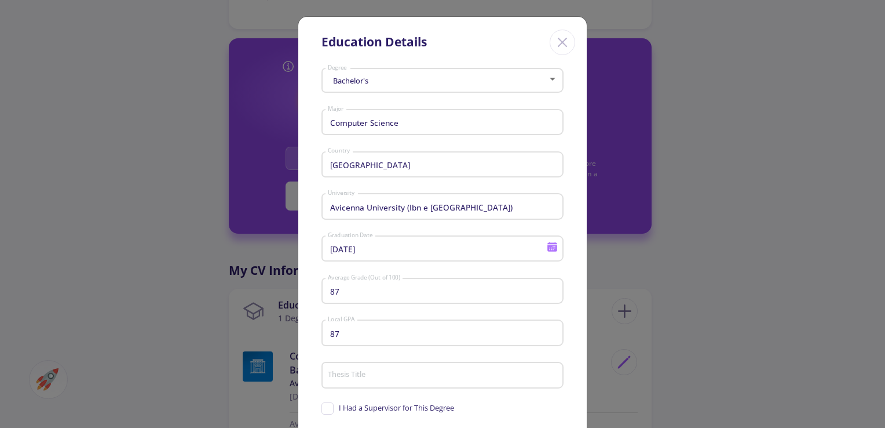
click at [559, 43] on line "Close" at bounding box center [563, 42] width 8 height 8
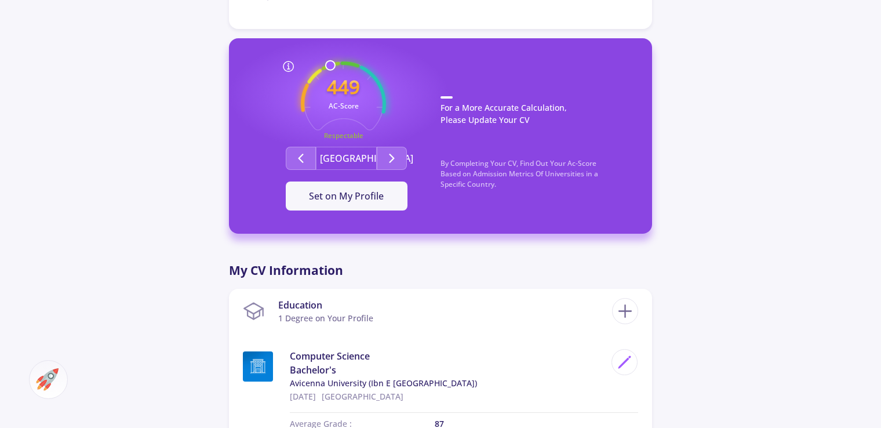
click at [189, 145] on div "[PERSON_NAME] 0 Followers 0 Following 449 AC-Score Respectable By Completing Yo…" at bounding box center [440, 377] width 881 height 1237
